Goal: Task Accomplishment & Management: Manage account settings

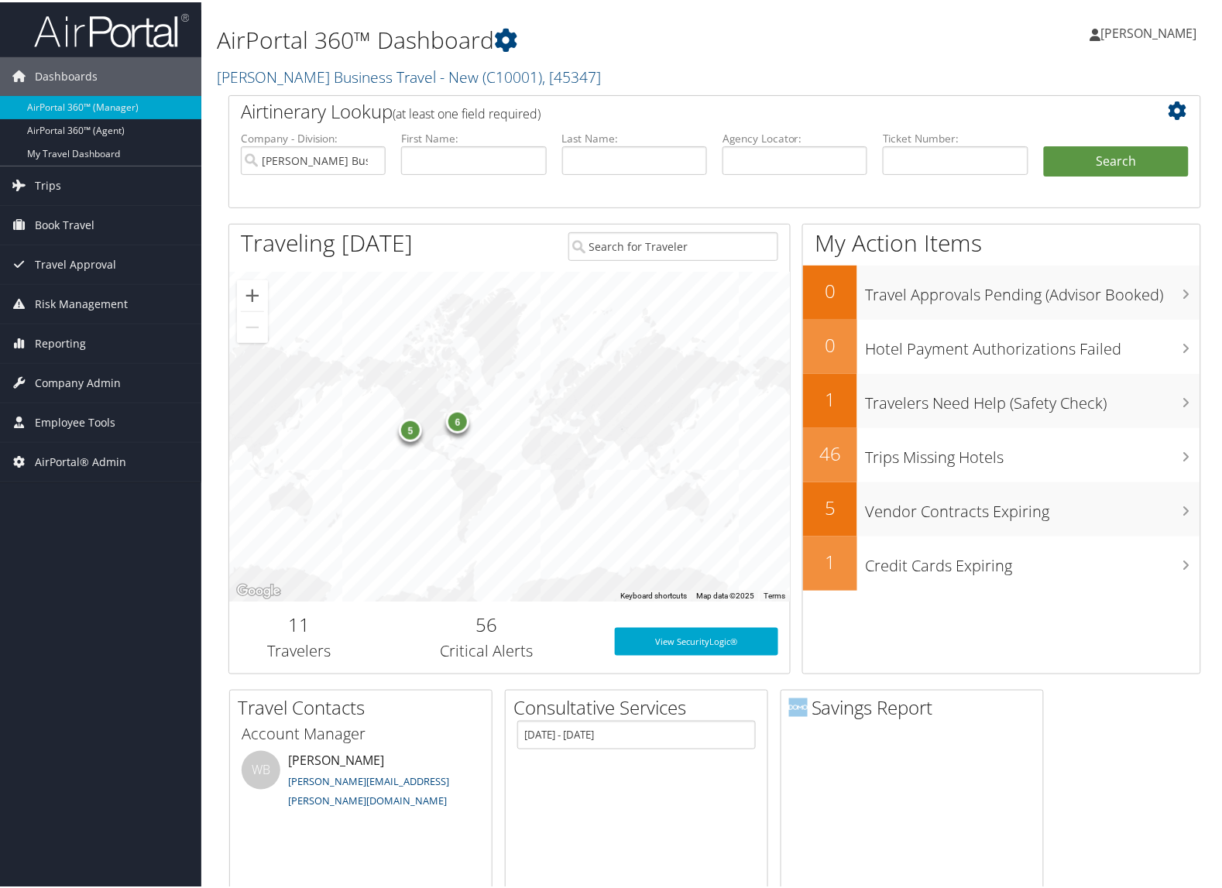
click at [319, 85] on h2 "Christopherson Business Travel - New ( C10001 ) , [ 45347 ]" at bounding box center [549, 73] width 664 height 26
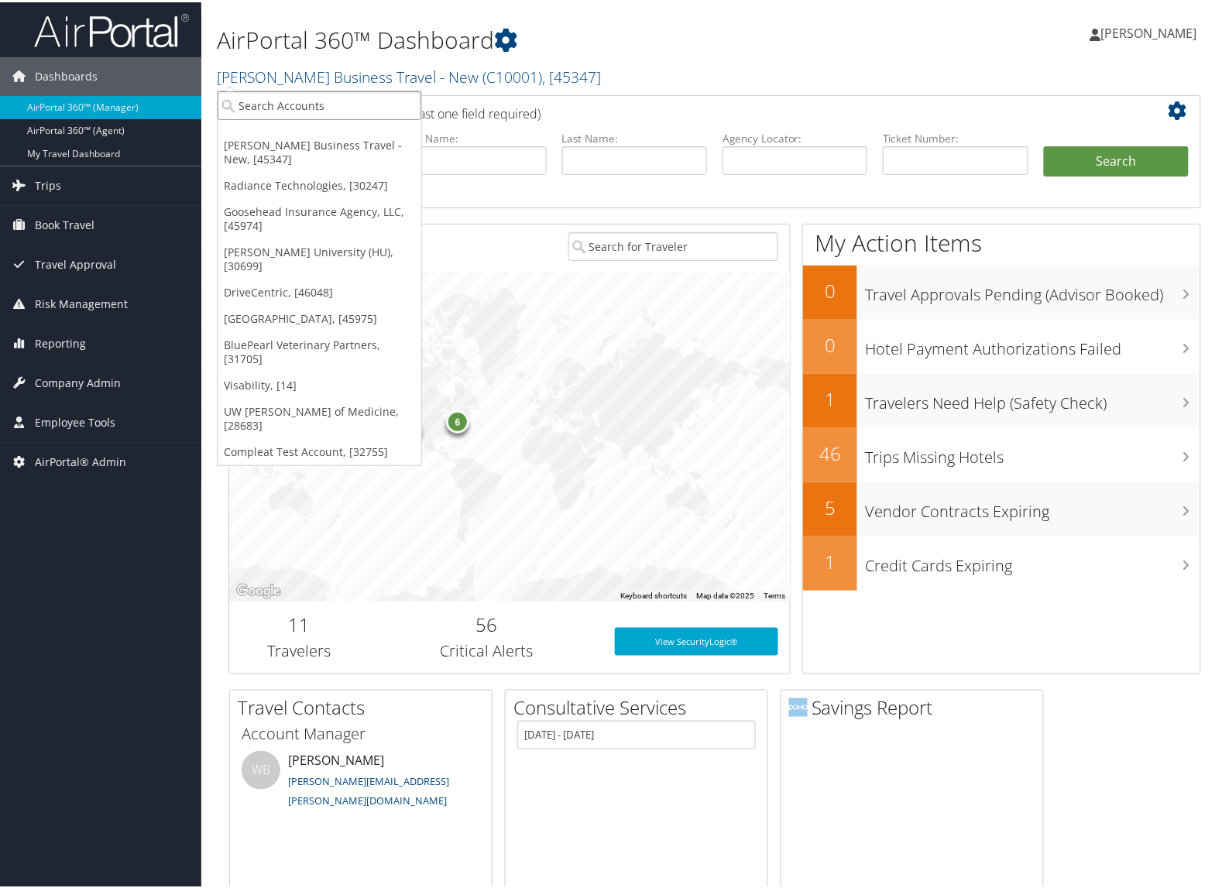
click at [302, 110] on input "search" at bounding box center [320, 103] width 204 height 29
type input "cherokee"
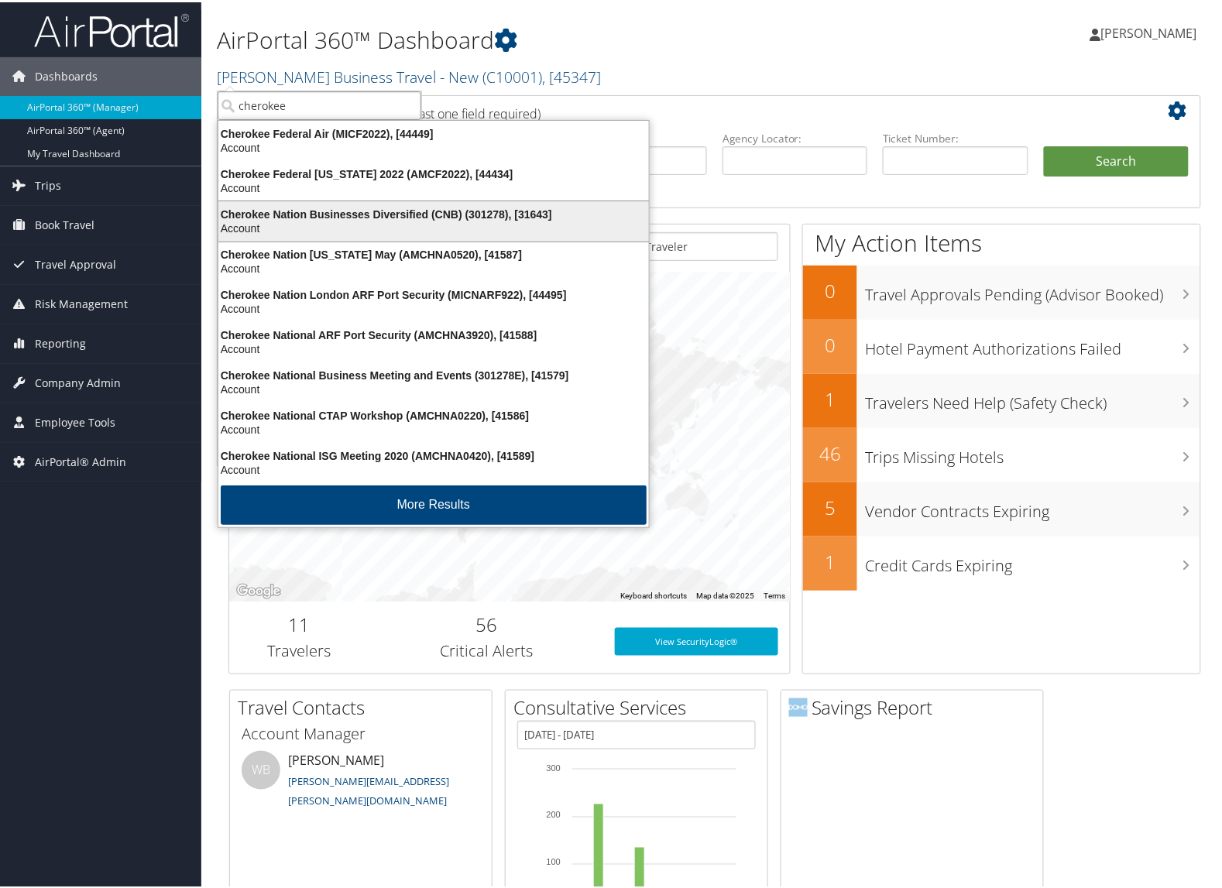
click at [338, 209] on div "Cherokee Nation Businesses Diversified (CNB) (301278), [31643]" at bounding box center [433, 212] width 449 height 14
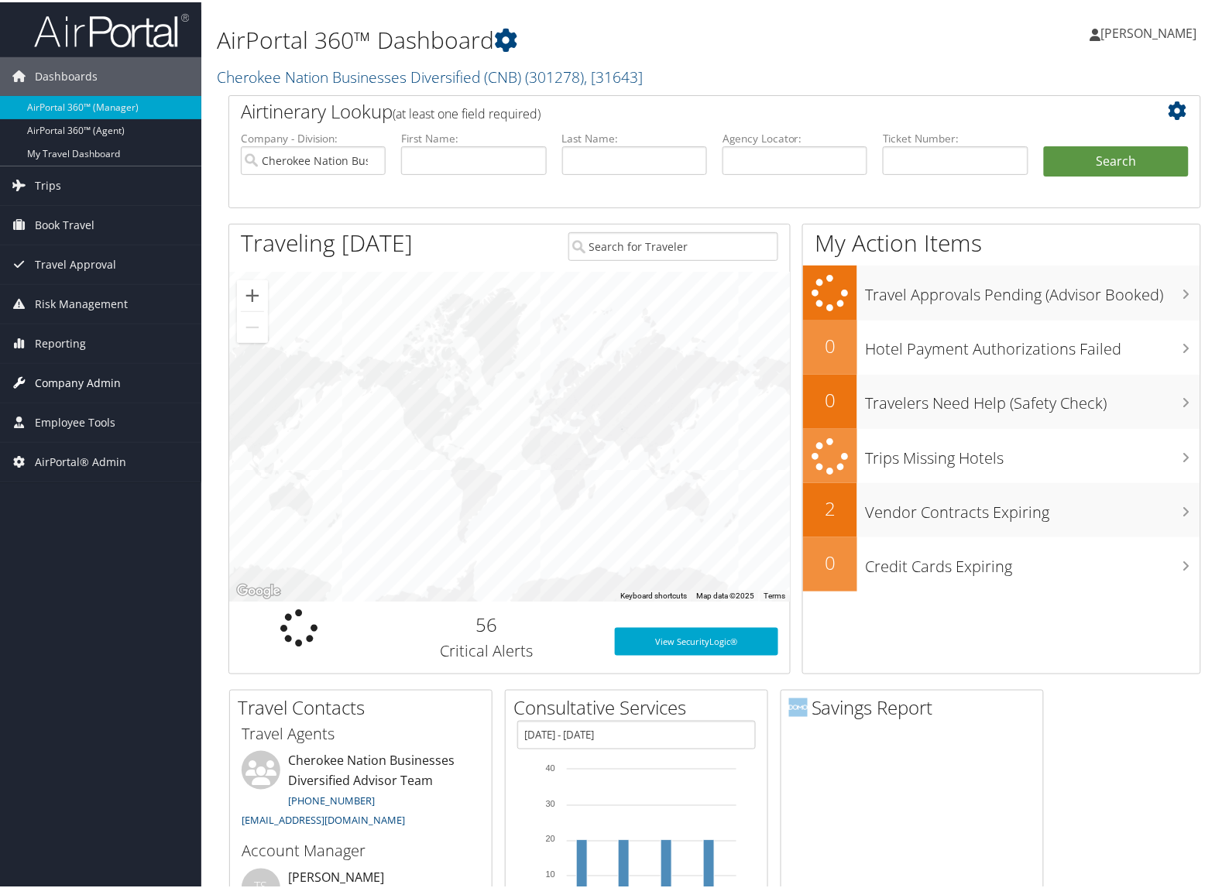
click at [97, 389] on span "Company Admin" at bounding box center [78, 381] width 86 height 39
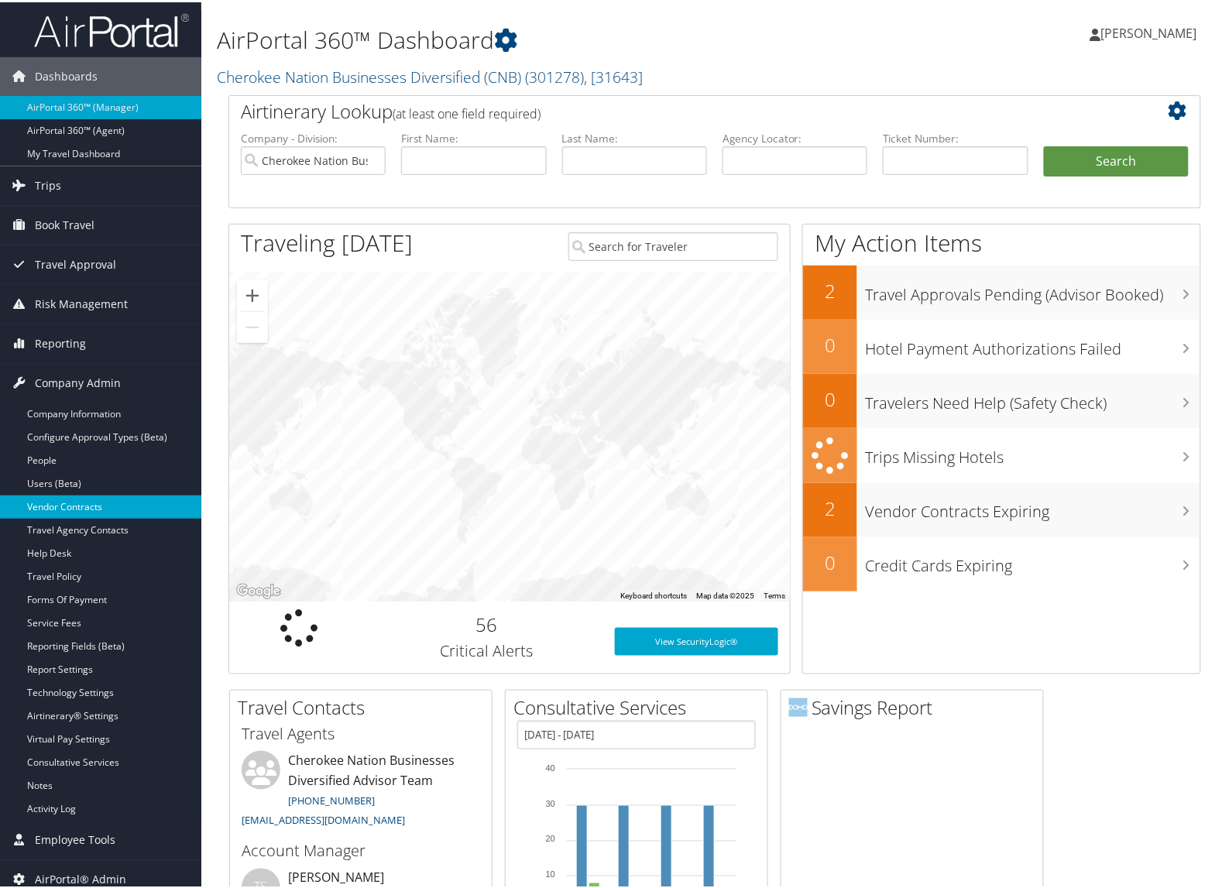
click at [71, 497] on link "Vendor Contracts" at bounding box center [100, 504] width 201 height 23
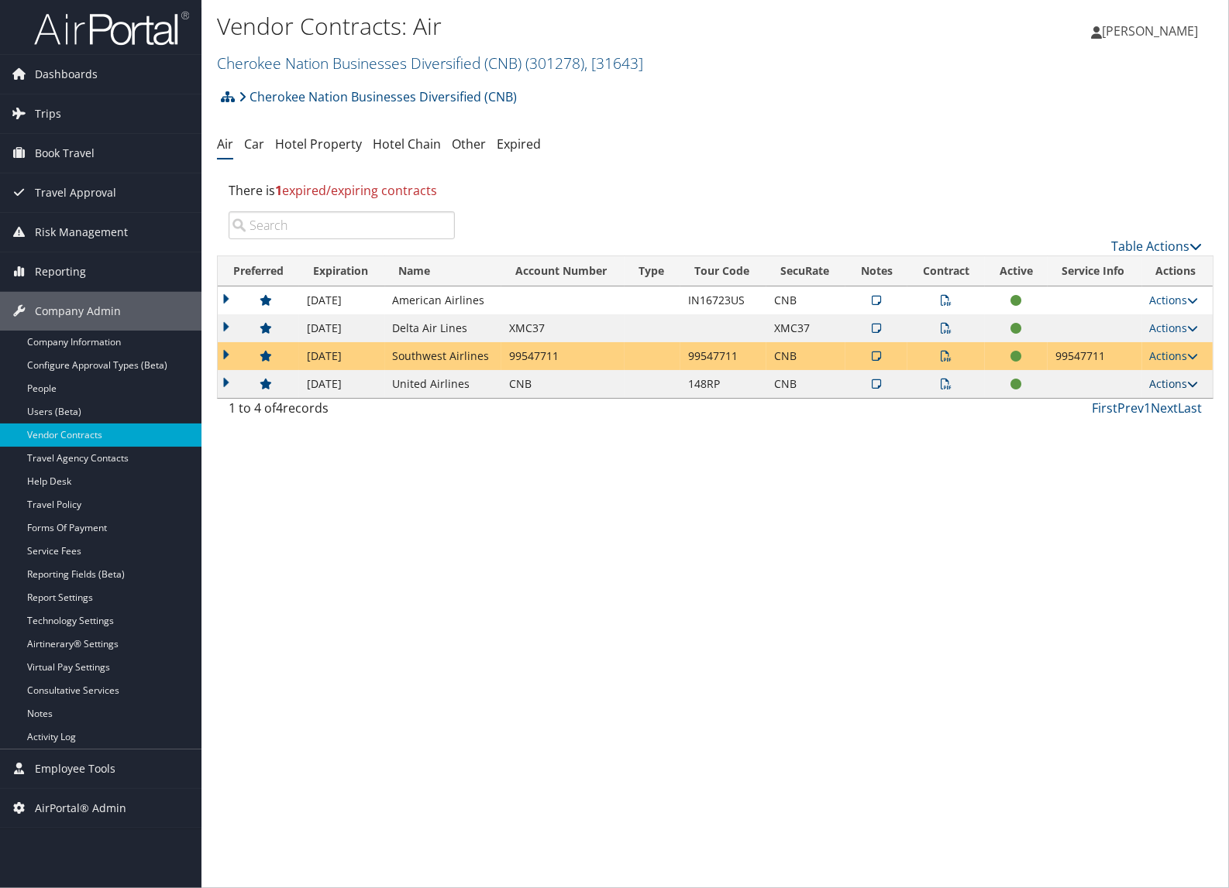
click at [1174, 390] on link "Actions" at bounding box center [1174, 383] width 49 height 15
click at [1152, 455] on link "Edit Contract" at bounding box center [1142, 460] width 103 height 26
select select "[object Object]"
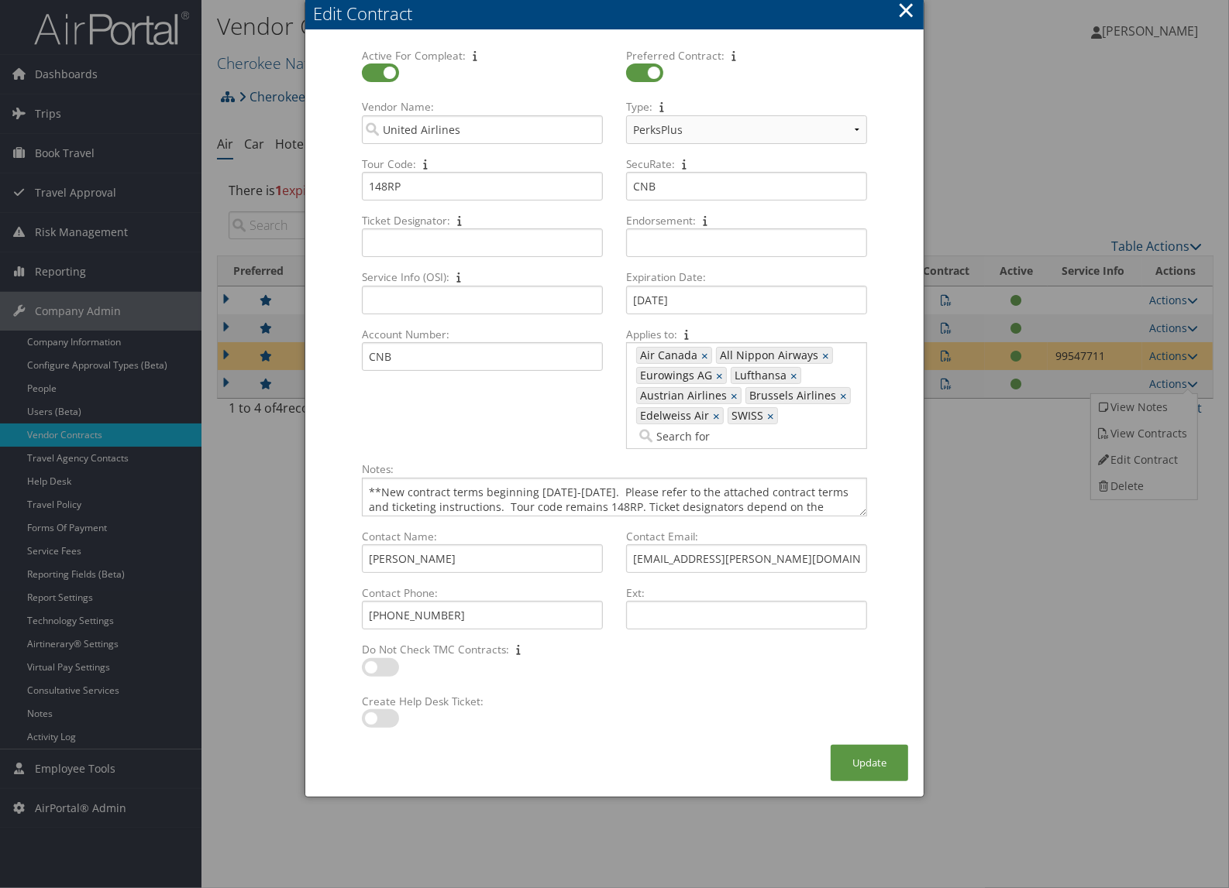
click at [912, 9] on button "×" at bounding box center [906, 10] width 18 height 31
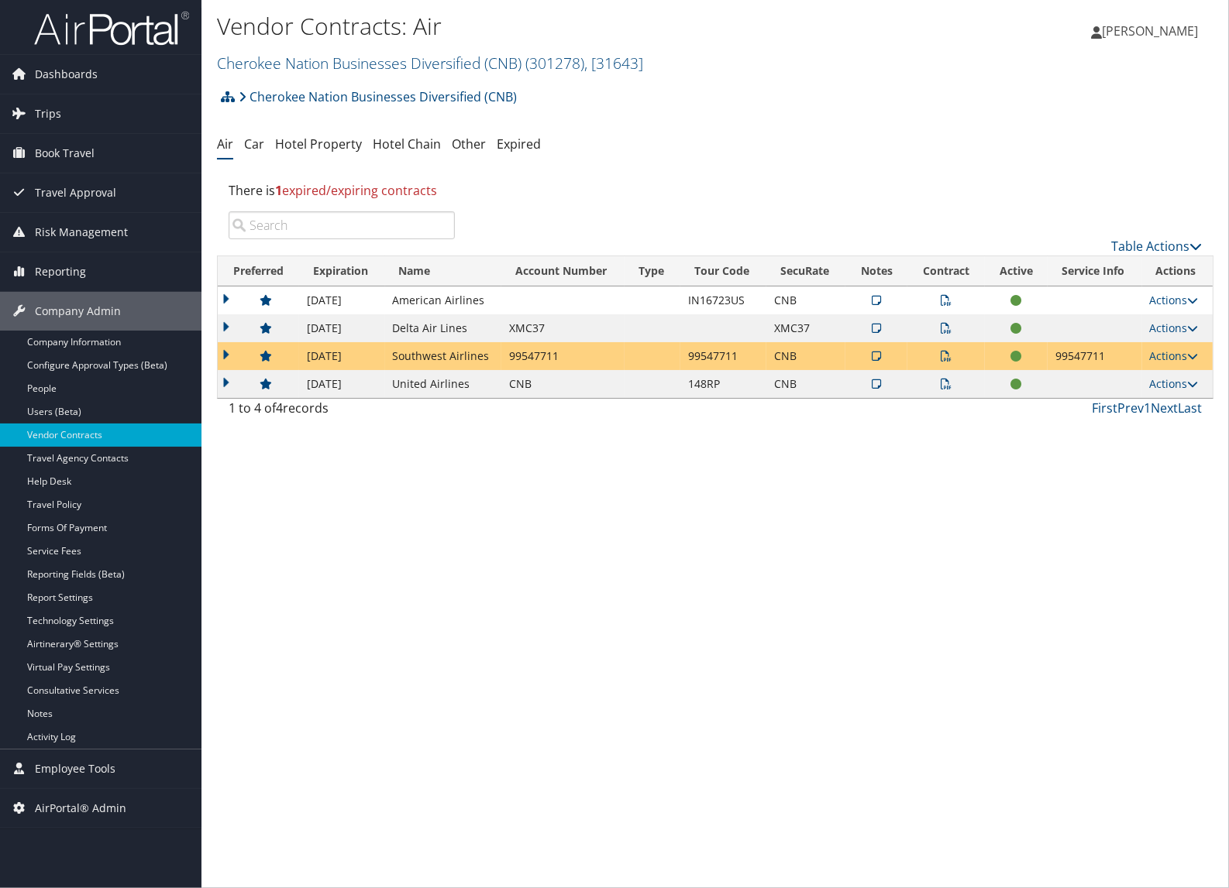
click at [287, 74] on h2 "Cherokee Nation Businesses Diversified (CNB) ( 301278 ) , [ 31643 ]" at bounding box center [549, 62] width 664 height 26
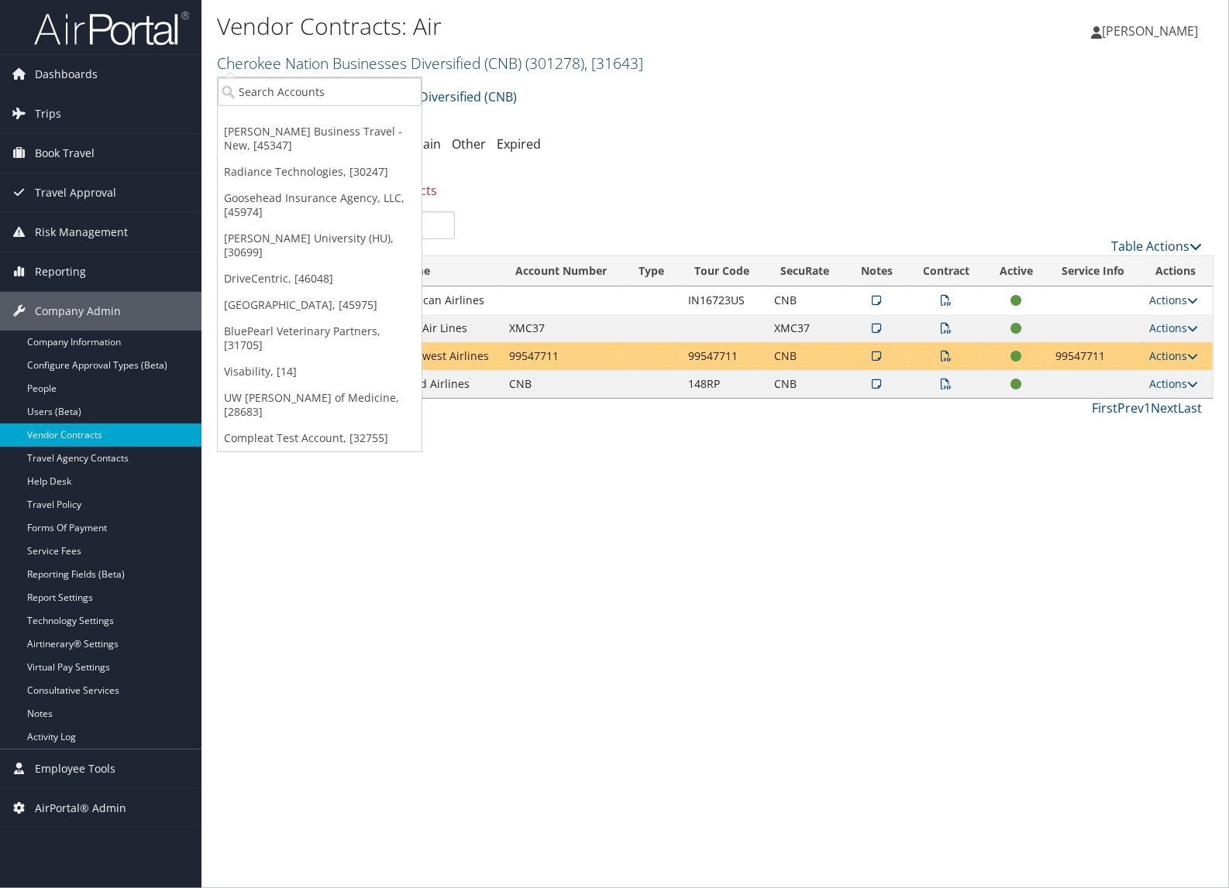
click at [284, 62] on link "Cherokee Nation Businesses Diversified (CNB) ( 301278 ) , [ 31643 ]" at bounding box center [430, 63] width 426 height 21
click at [284, 77] on ul "Christopherson Business Travel - New, [45347] Radiance Technologies, [30247] Go…" at bounding box center [319, 265] width 205 height 376
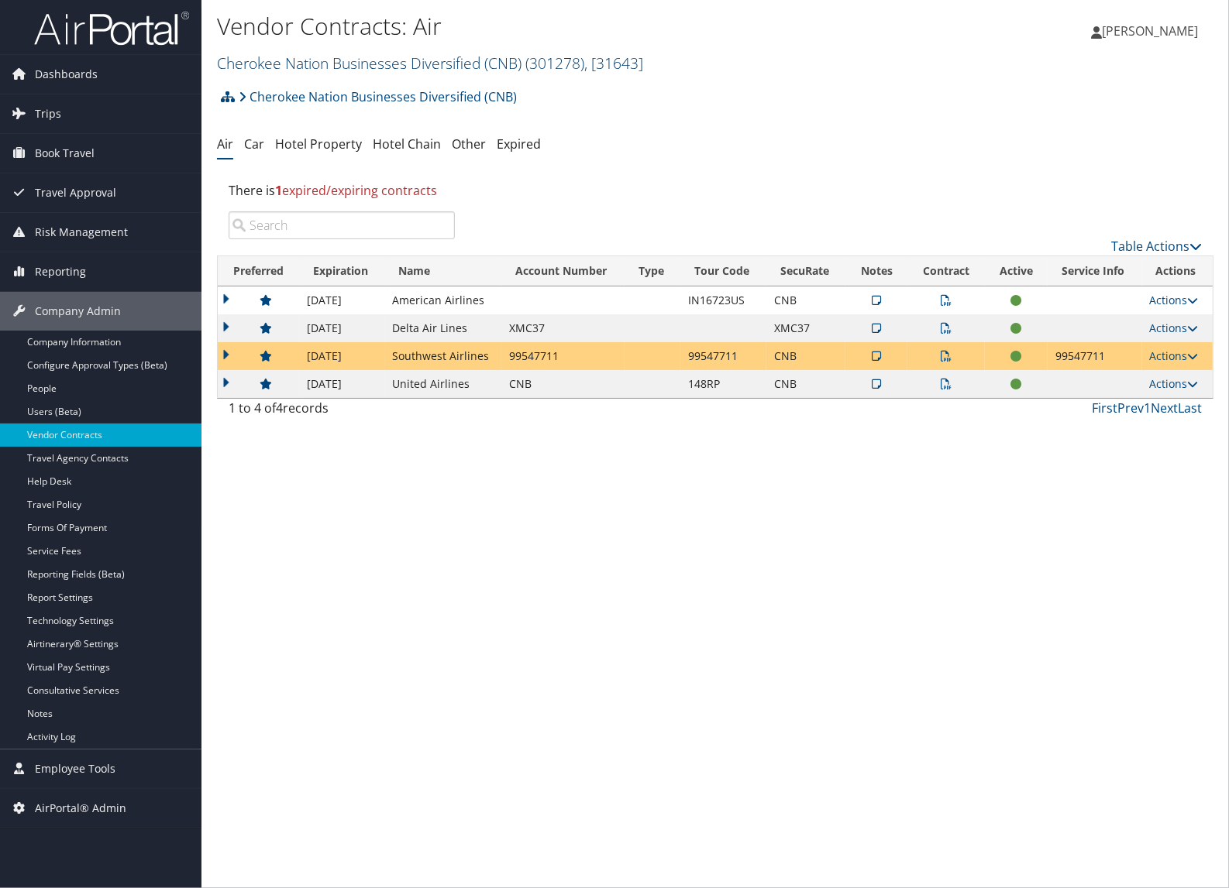
click at [288, 70] on h2 "Cherokee Nation Businesses Diversified (CNB) ( 301278 ) , [ 31643 ]" at bounding box center [549, 62] width 664 height 26
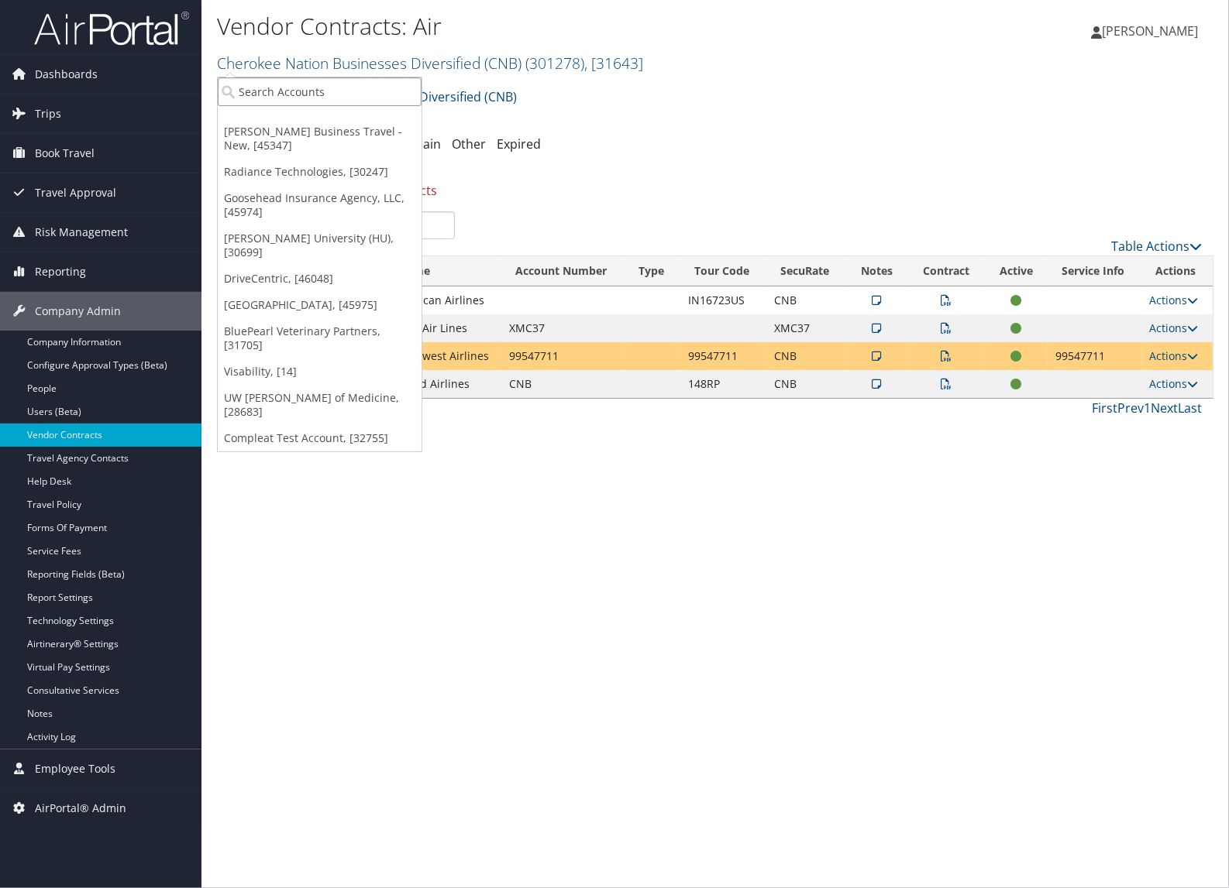
click at [287, 84] on input "search" at bounding box center [320, 91] width 204 height 29
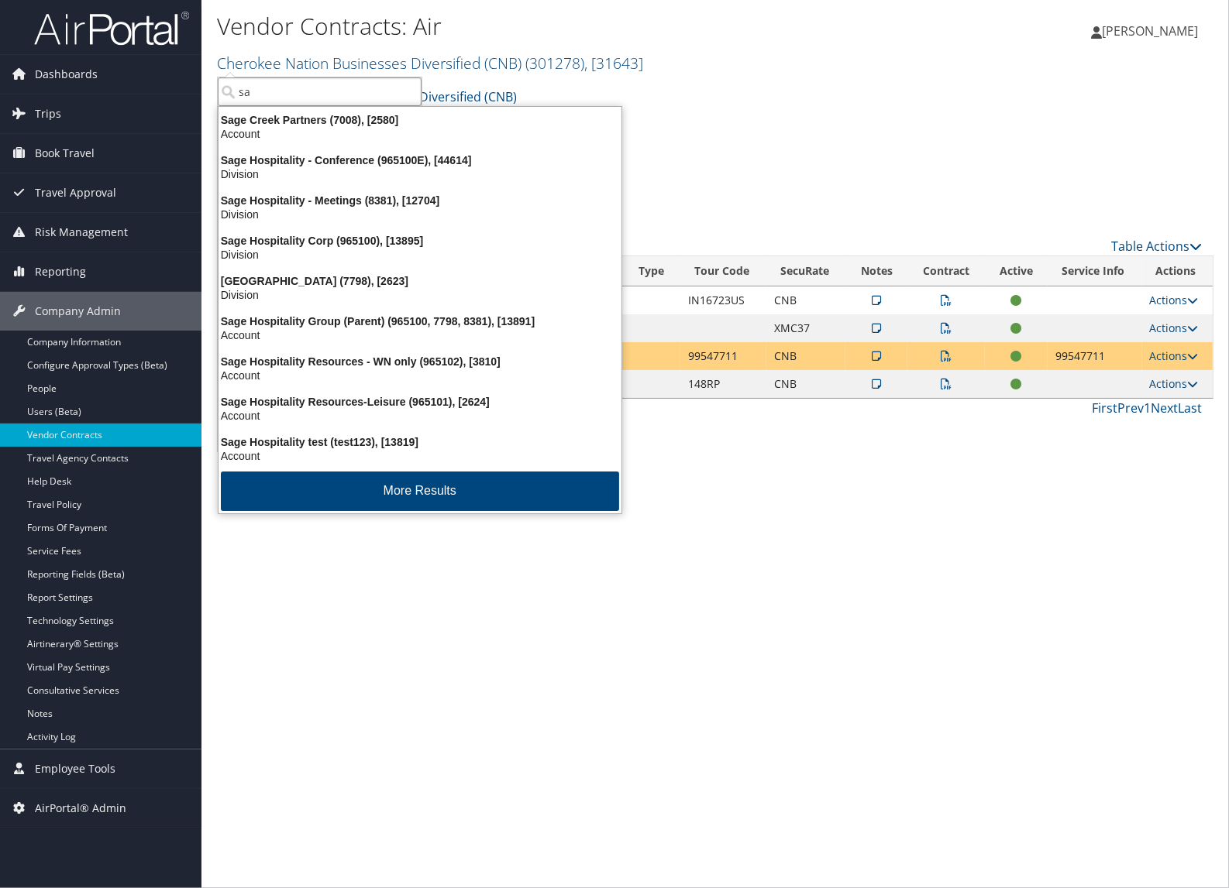
type input "s"
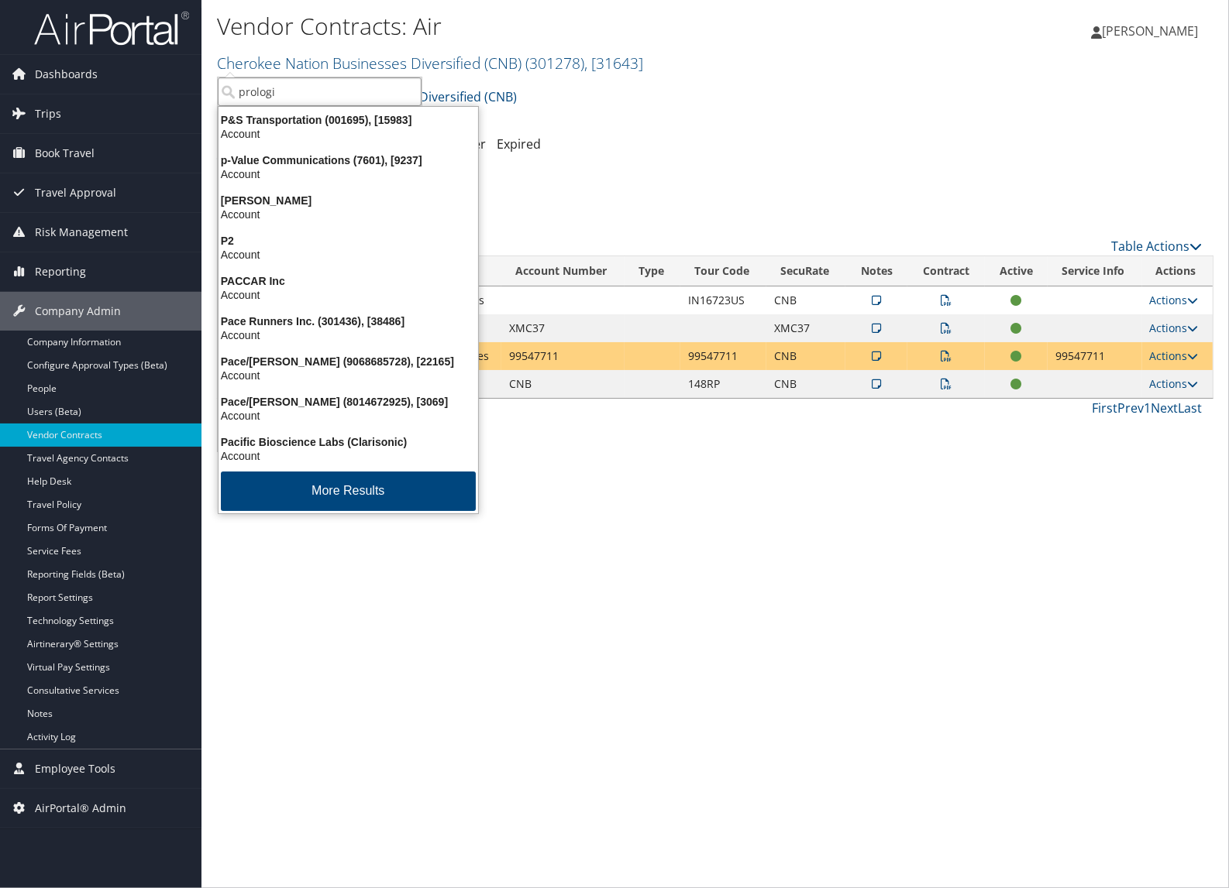
type input "prologis"
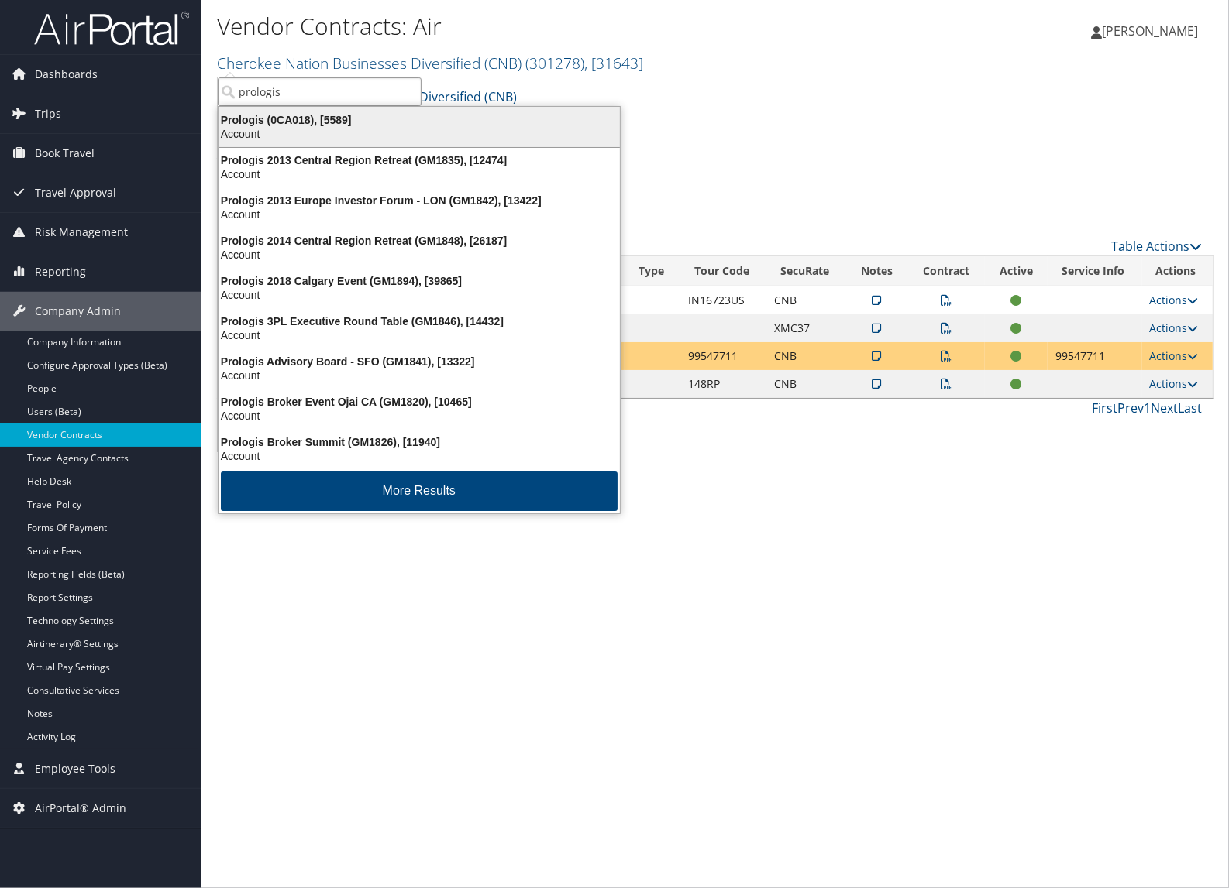
click at [292, 111] on div "Prologis (0CA018), [5589] Account" at bounding box center [419, 127] width 397 height 36
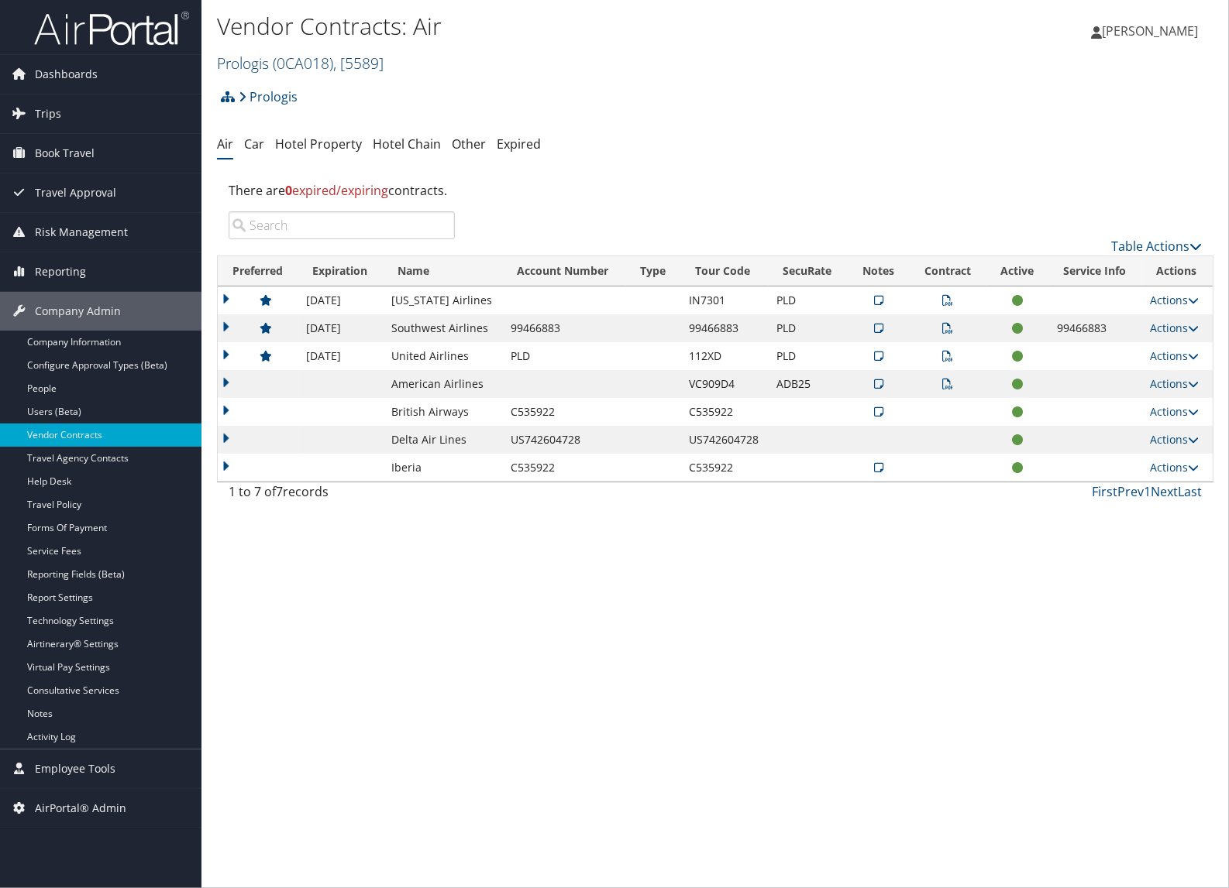
click at [279, 66] on span "( 0CA018 )" at bounding box center [303, 63] width 60 height 21
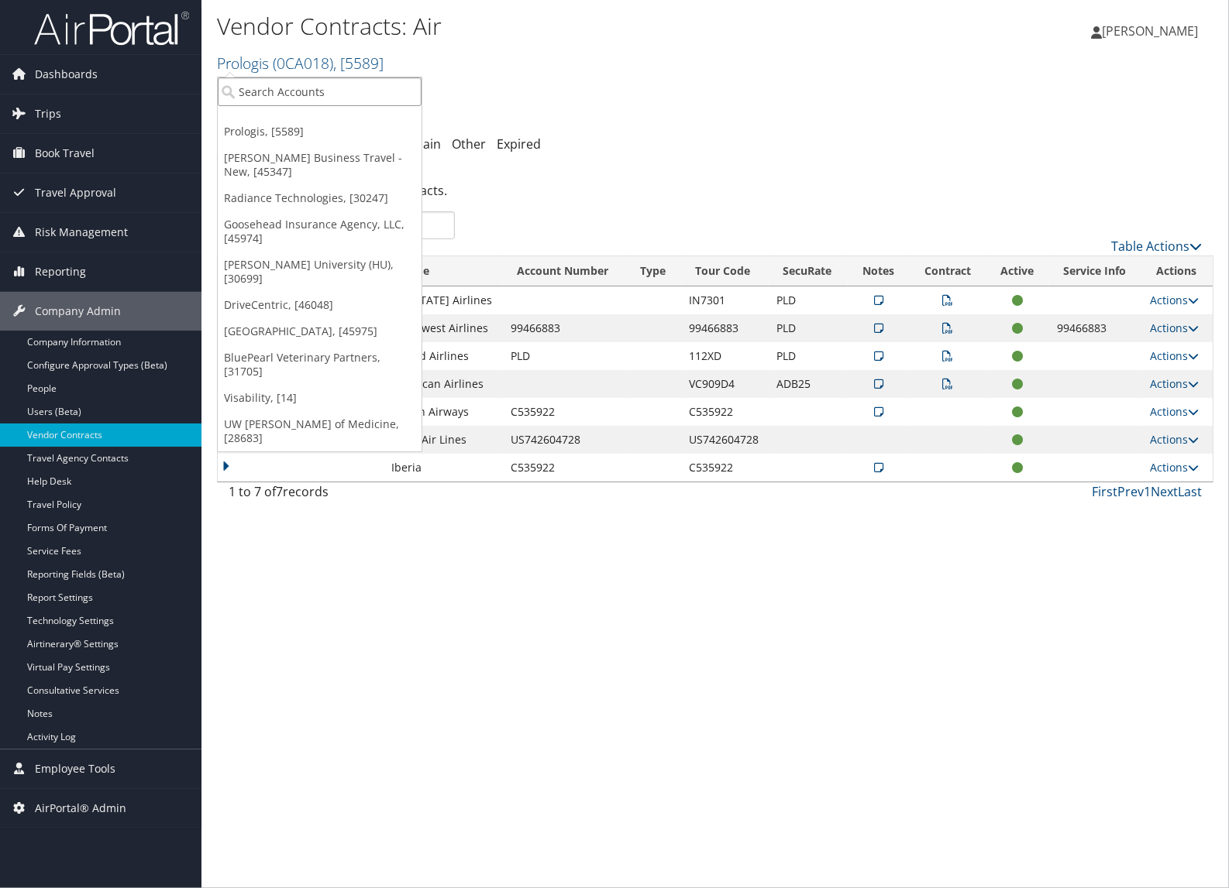
click at [272, 89] on input "search" at bounding box center [320, 91] width 204 height 29
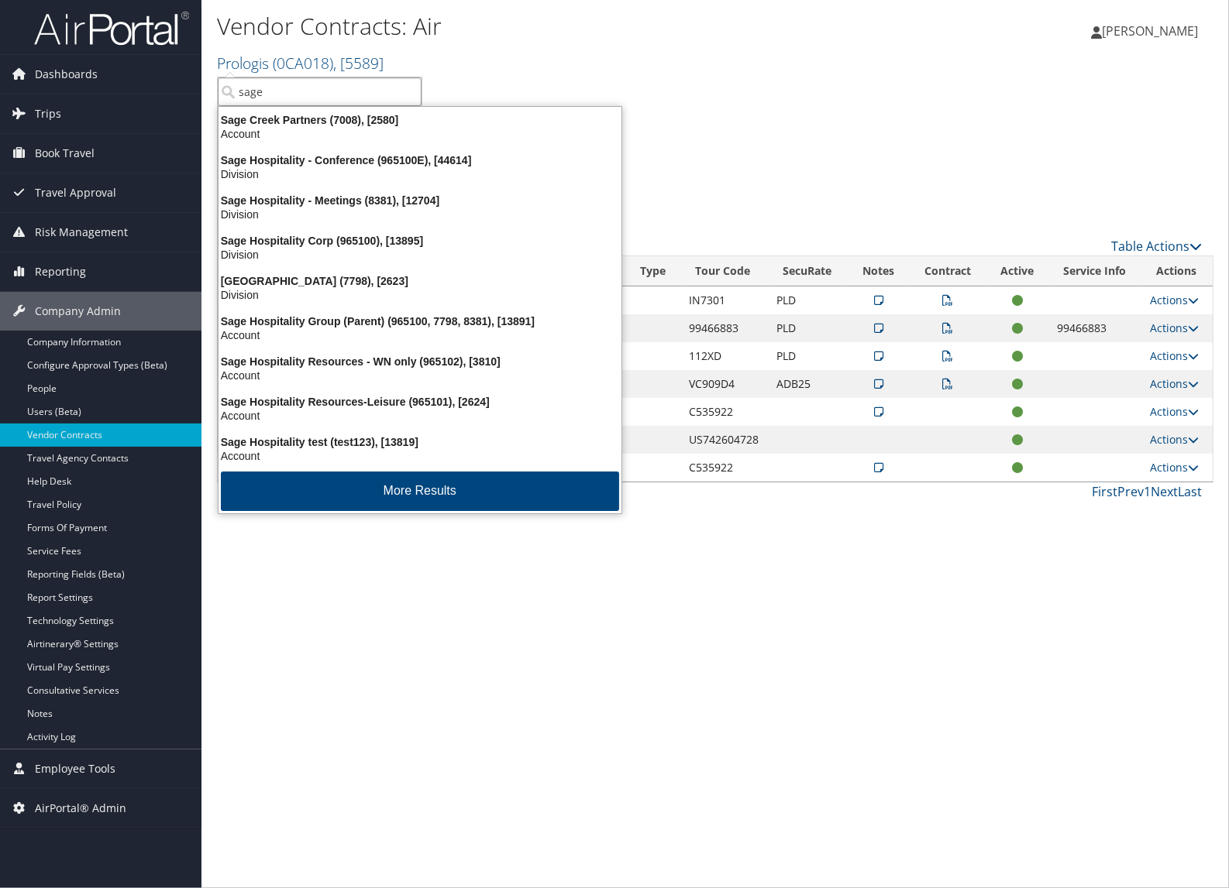
type input "sage h"
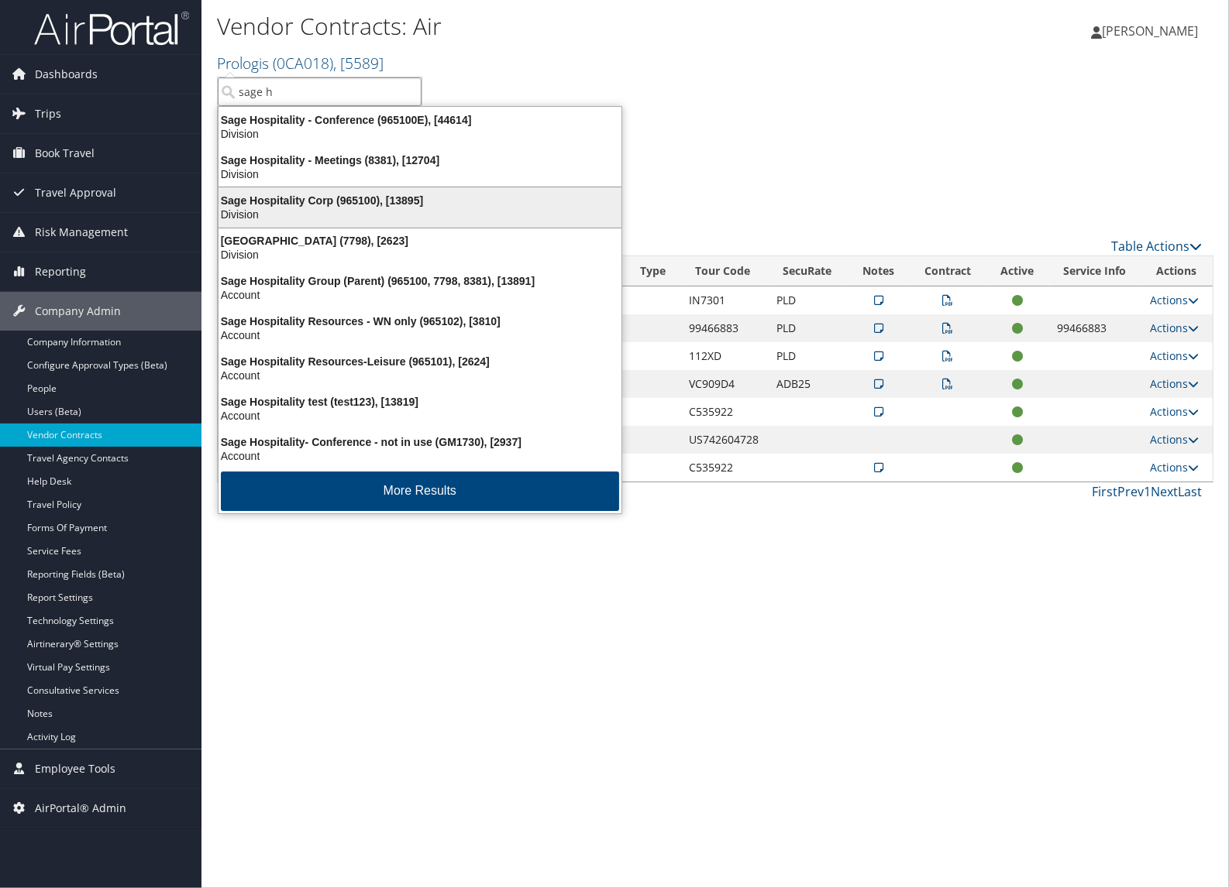
click at [256, 191] on div "Sage Hospitality Corp (965100), [13895] Division" at bounding box center [420, 208] width 398 height 36
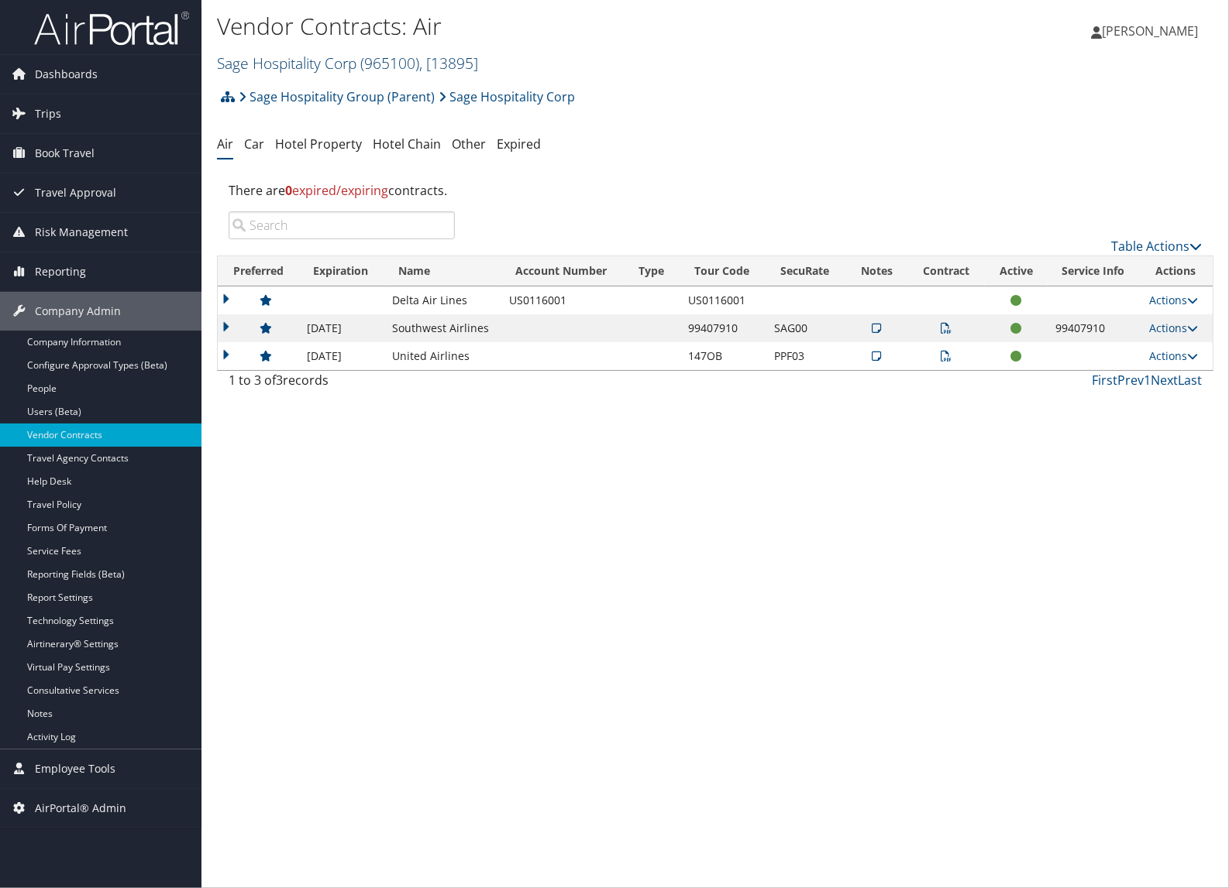
click at [355, 64] on link "Sage Hospitality Corp ( 965100 ) , [ 13895 ]" at bounding box center [347, 63] width 261 height 21
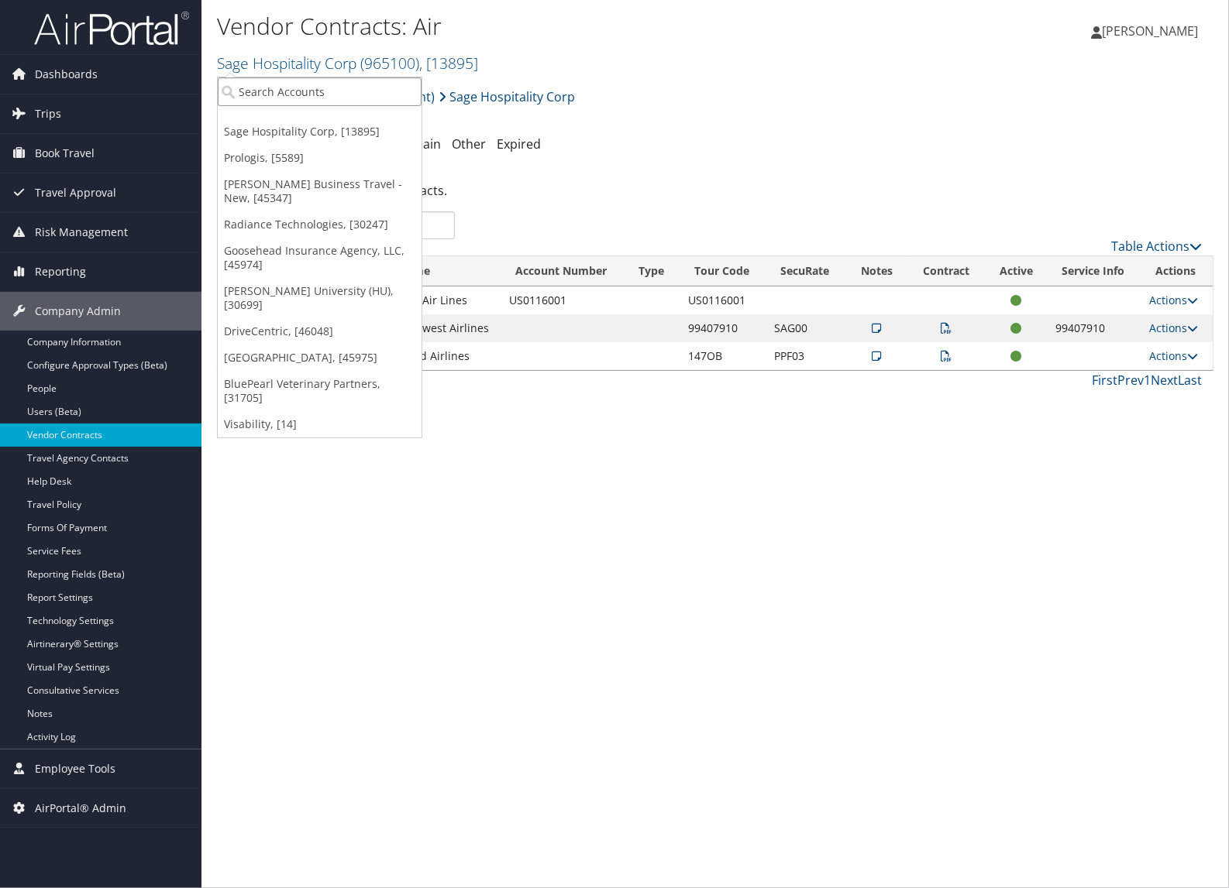
click at [345, 82] on input "search" at bounding box center [320, 91] width 204 height 29
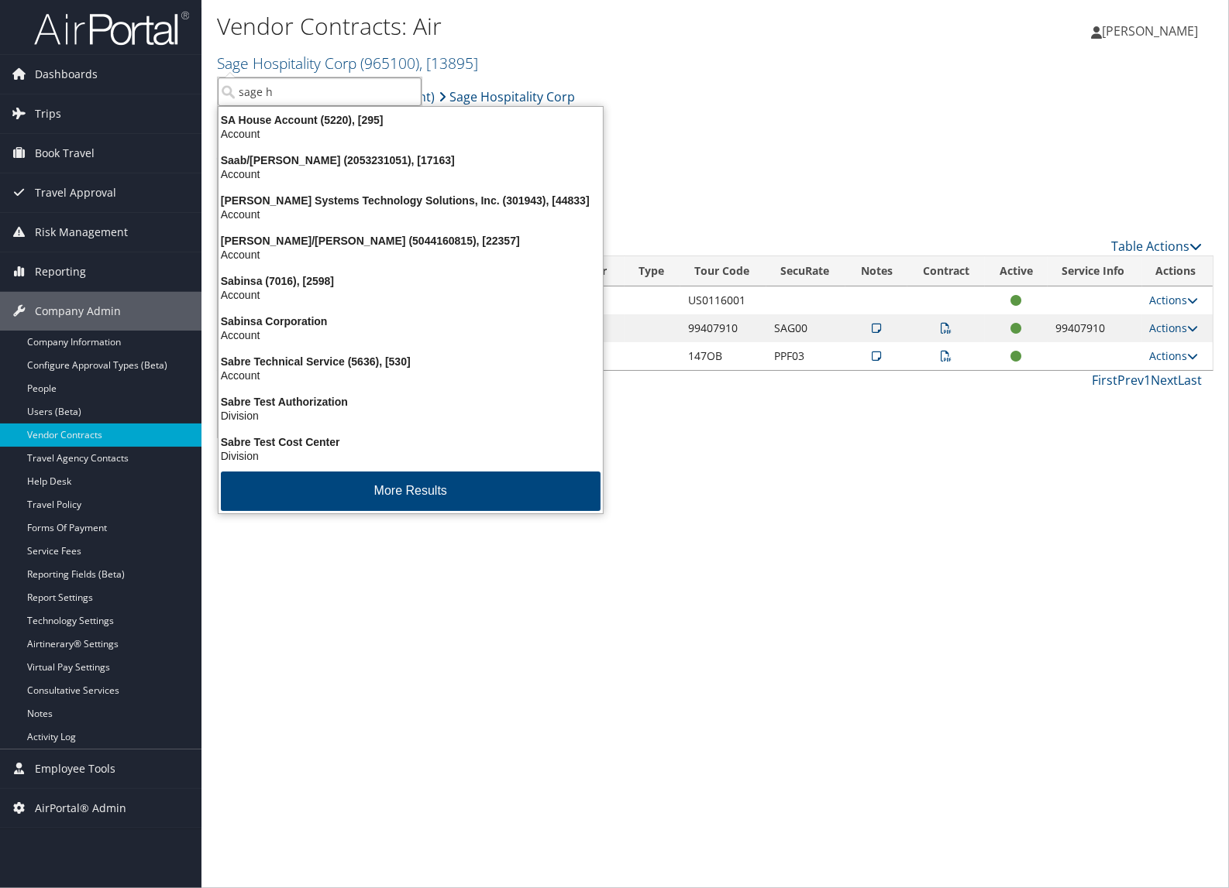
type input "sage ho"
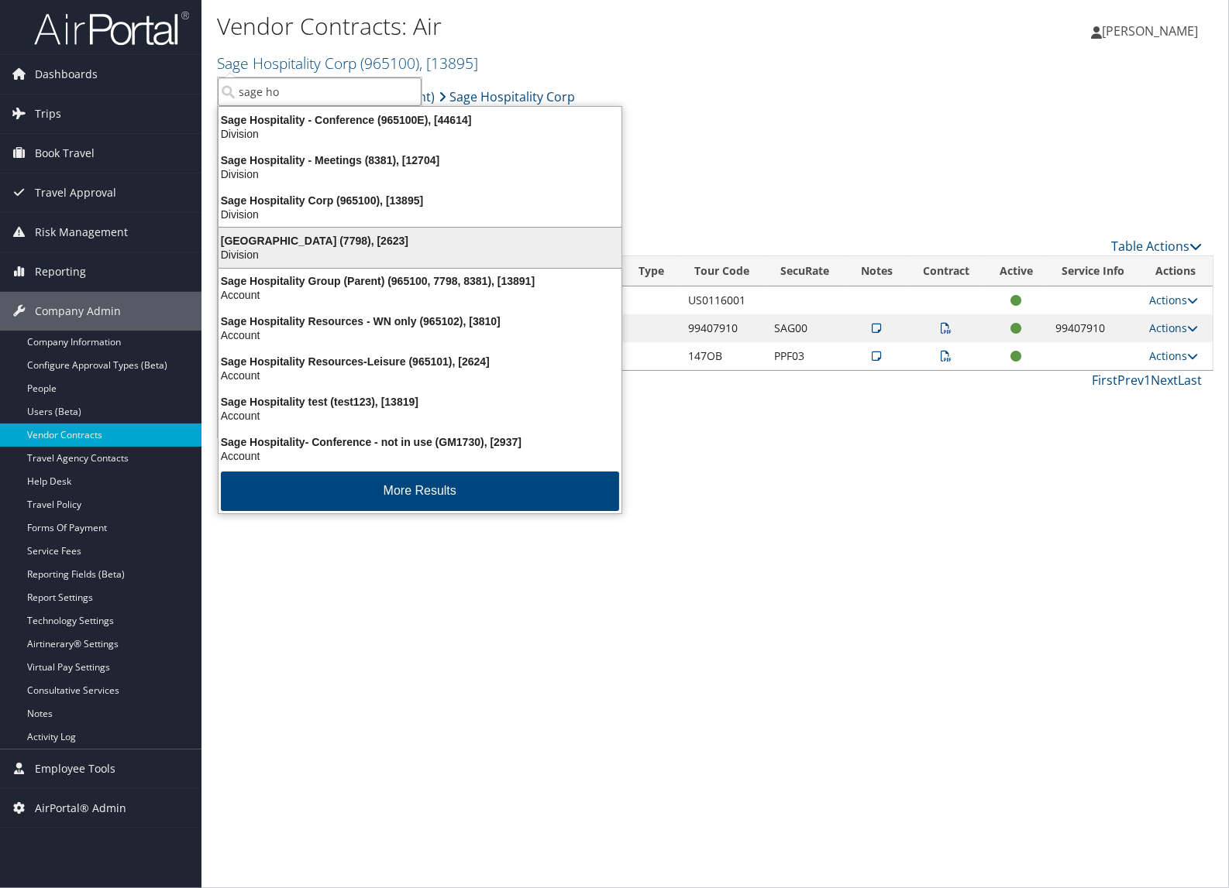
click at [345, 241] on div "Sage Hospitality Field (7798), [2623]" at bounding box center [419, 241] width 421 height 14
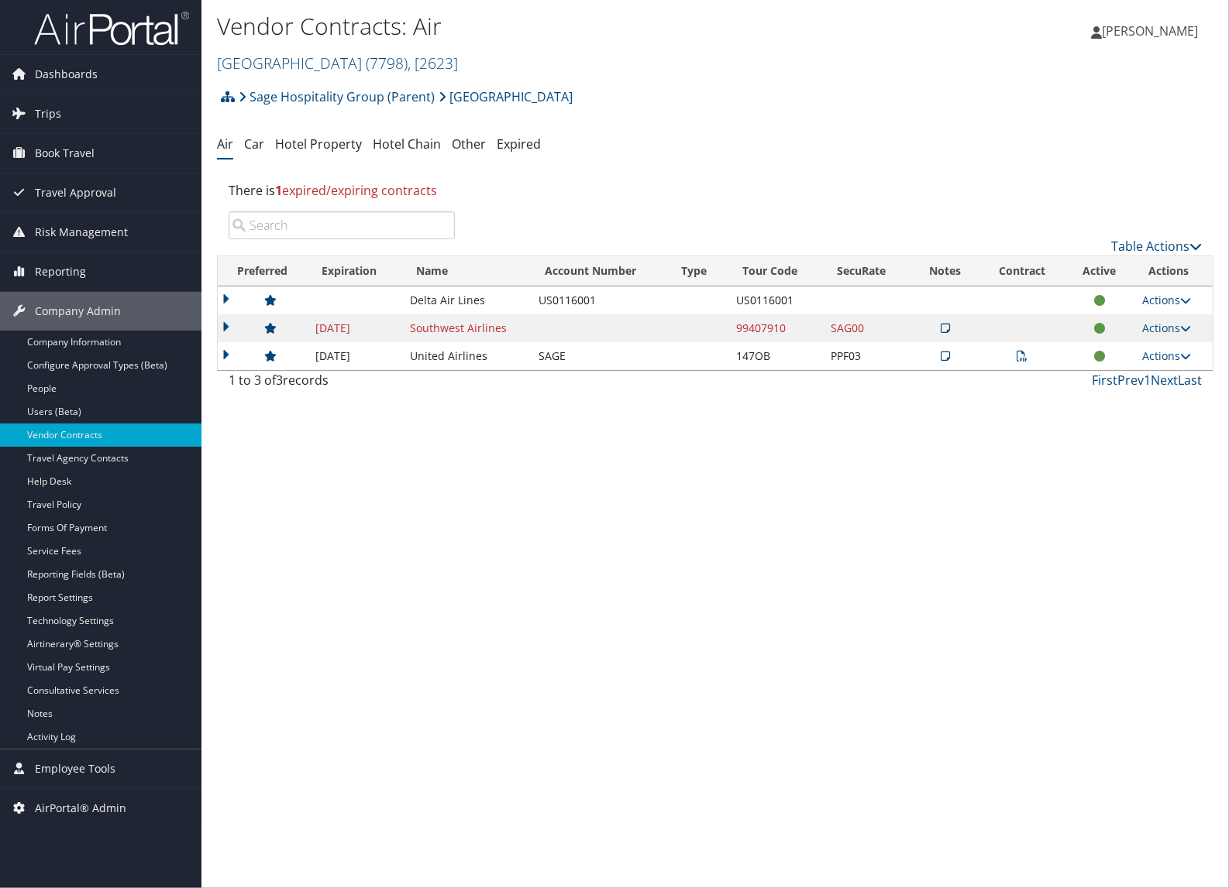
click at [1016, 359] on icon at bounding box center [1021, 356] width 11 height 11
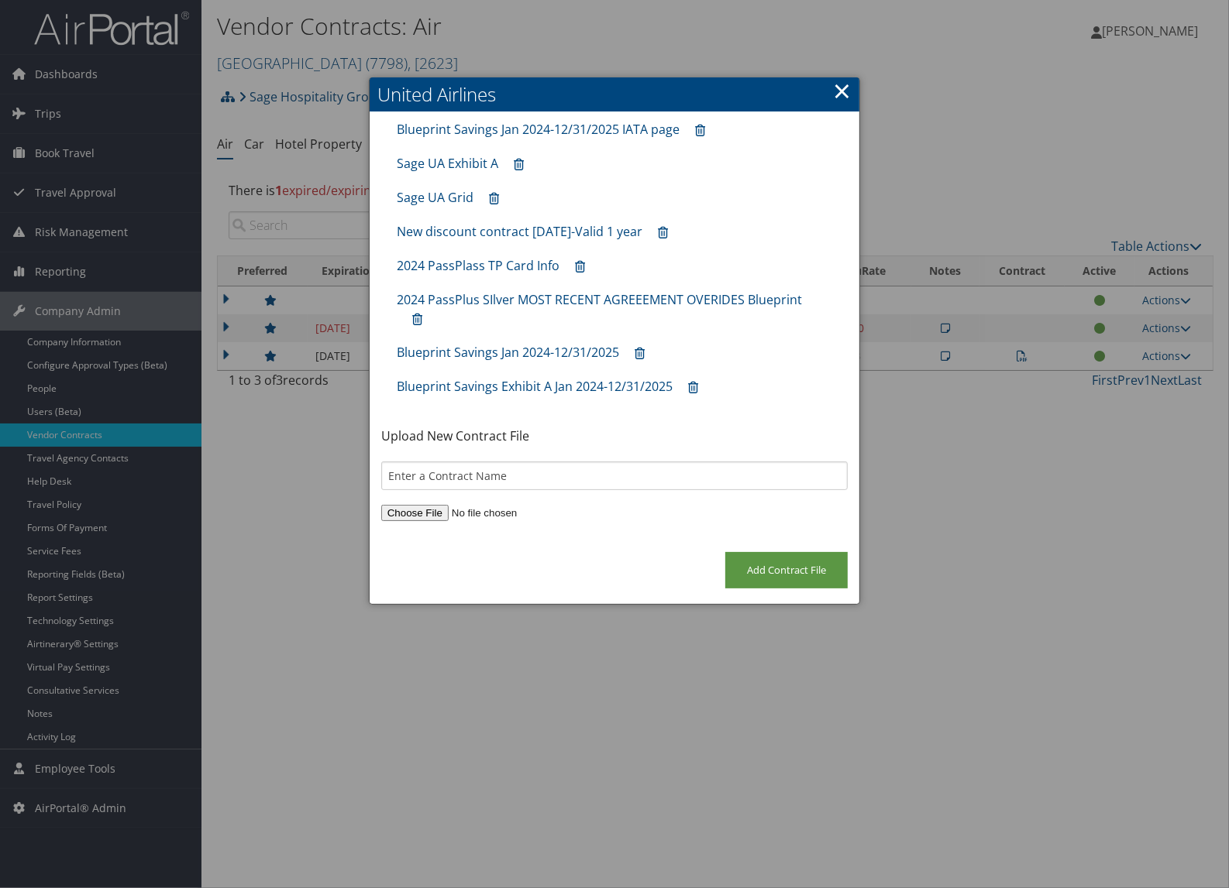
click at [1015, 168] on div at bounding box center [614, 444] width 1229 height 888
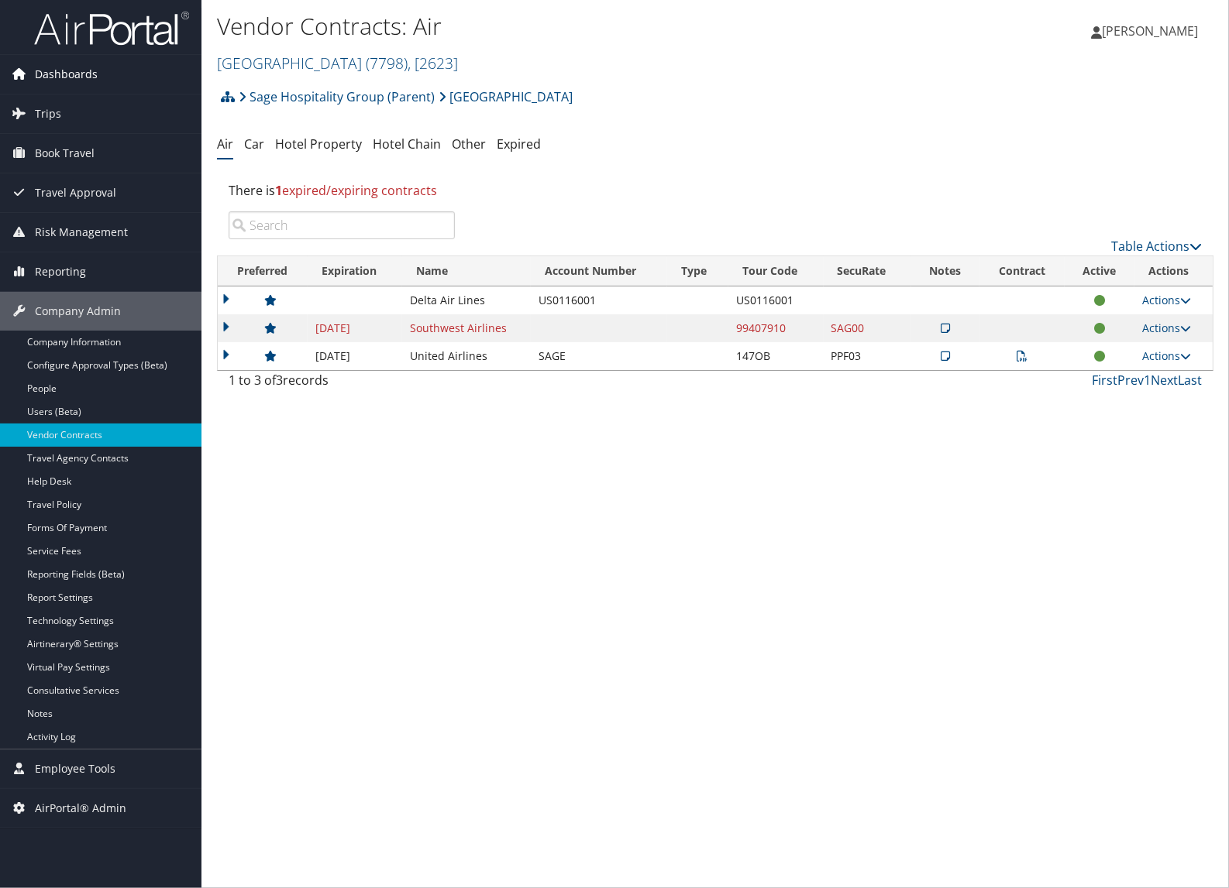
click at [90, 72] on span "Dashboards" at bounding box center [66, 74] width 63 height 39
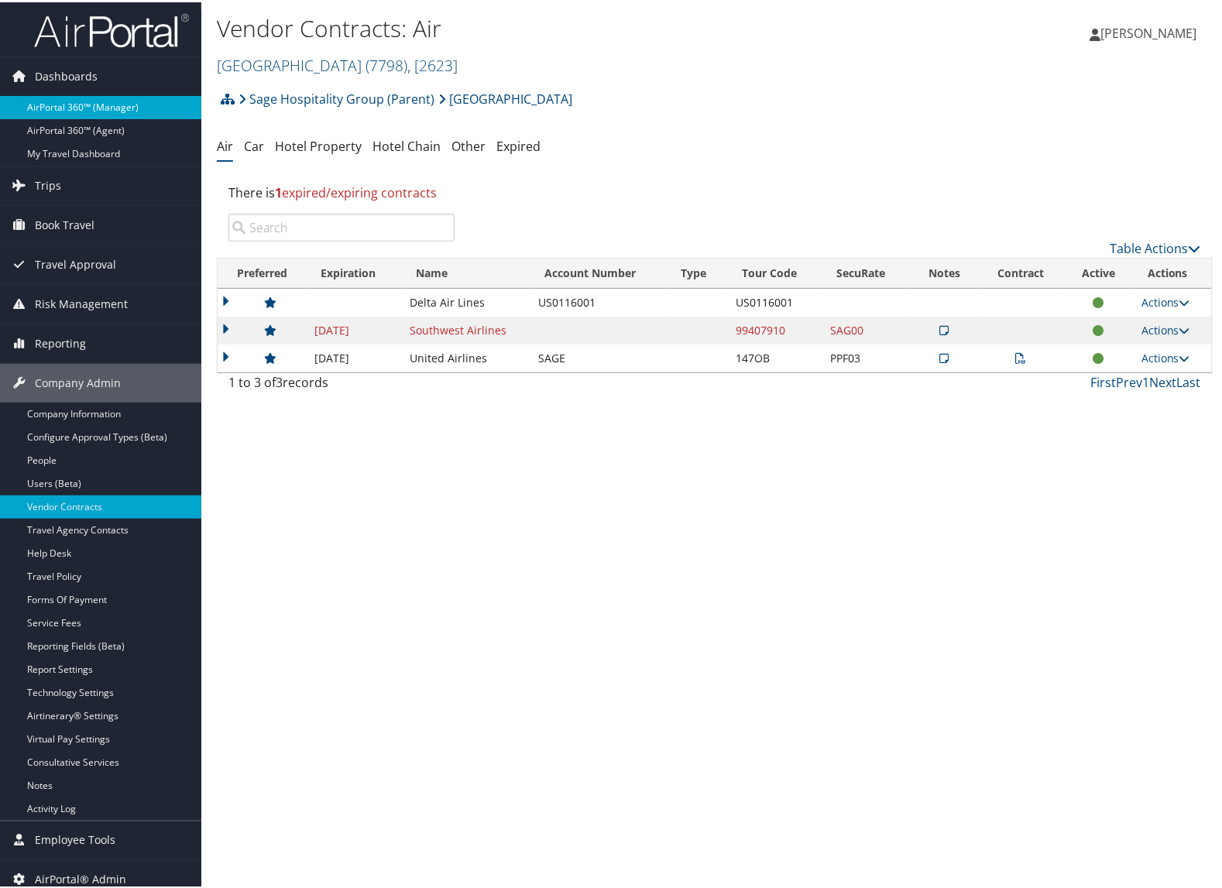
click at [77, 97] on link "AirPortal 360™ (Manager)" at bounding box center [100, 105] width 201 height 23
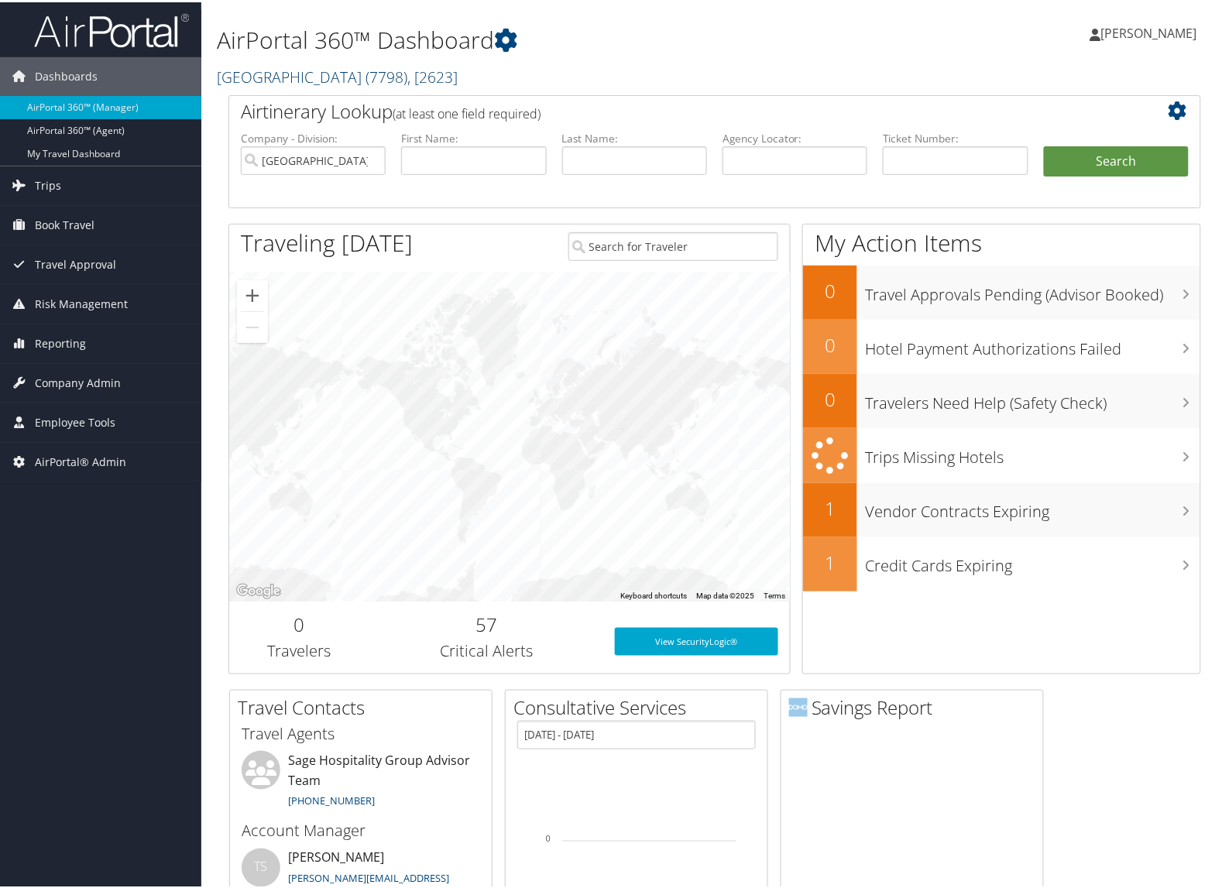
click at [316, 74] on link "[GEOGRAPHIC_DATA] ( 7798 ) , [ 2623 ]" at bounding box center [337, 74] width 241 height 21
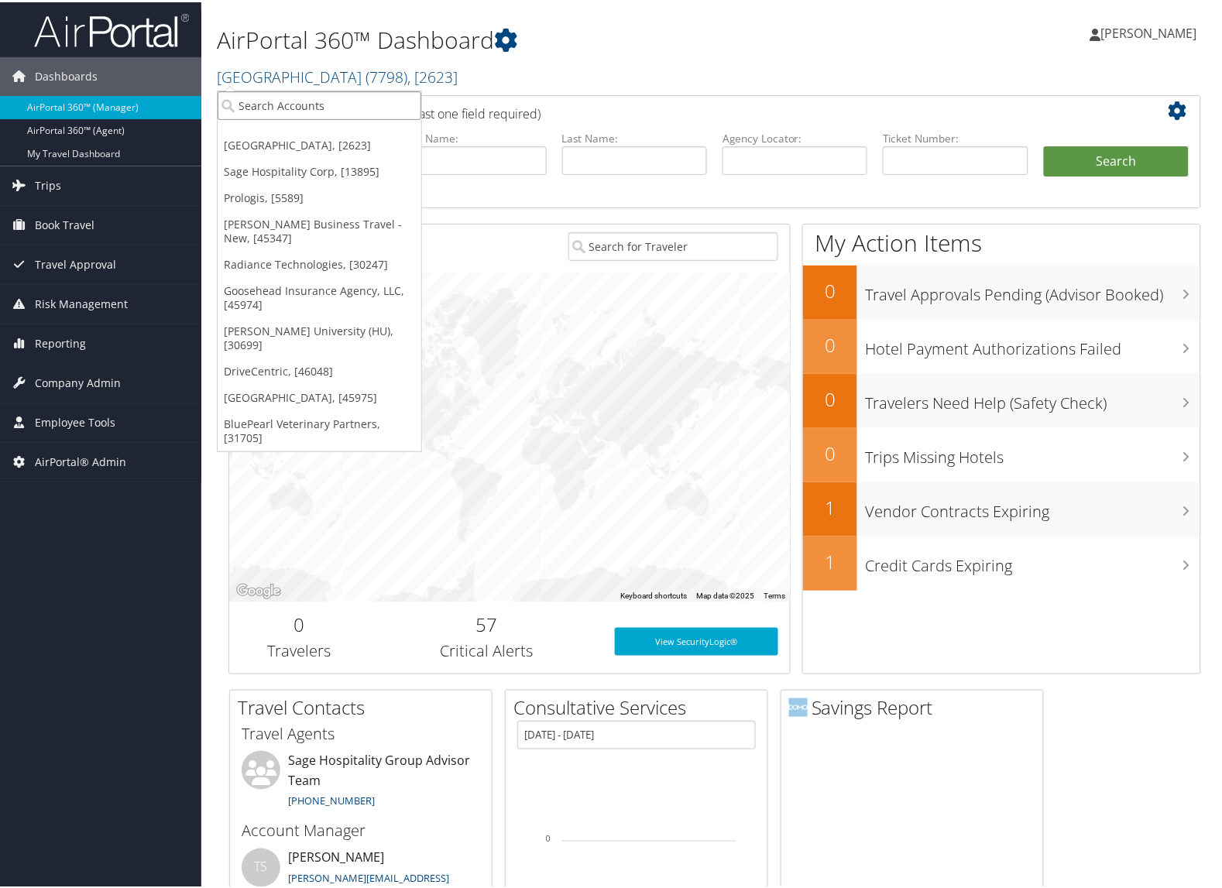
click at [270, 103] on input "search" at bounding box center [320, 103] width 204 height 29
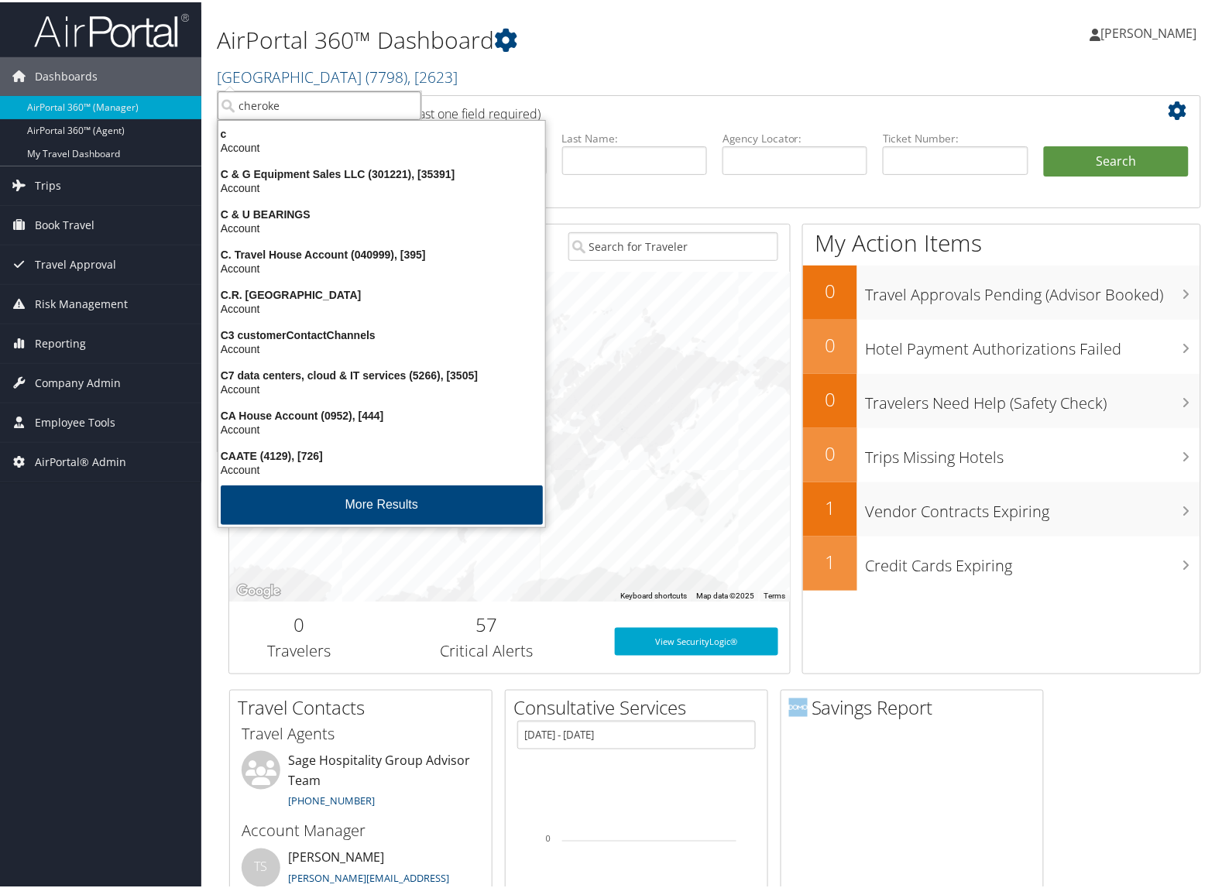
type input "cherokee"
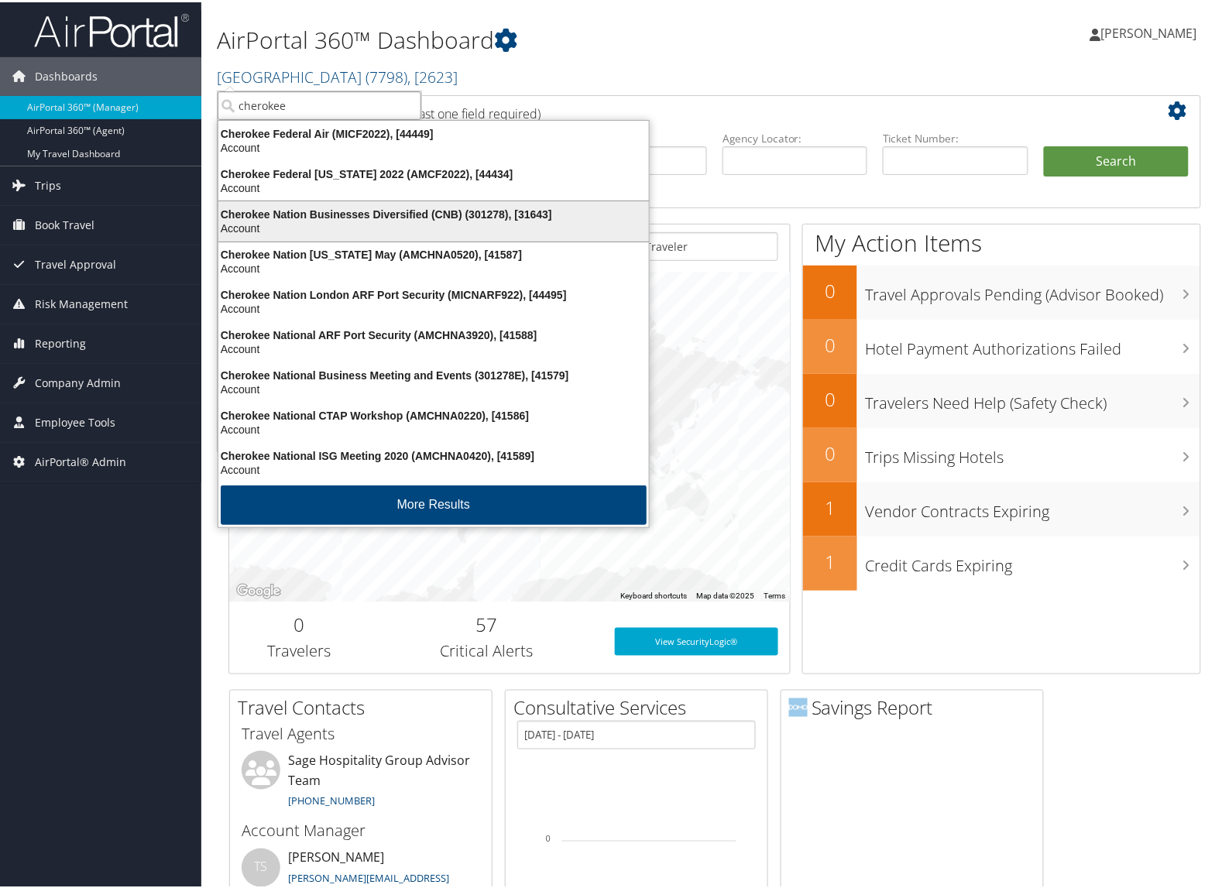
click at [273, 226] on div "Account" at bounding box center [433, 226] width 449 height 14
